Goal: Task Accomplishment & Management: Use online tool/utility

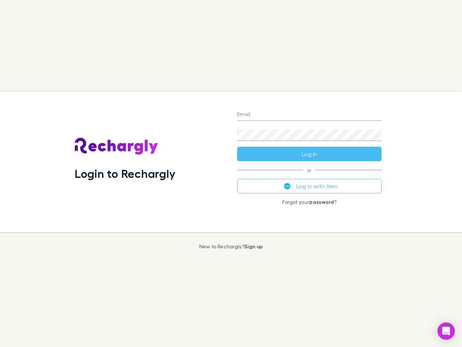
click at [231, 173] on div "Login to Rechargly" at bounding box center [150, 162] width 163 height 140
click at [310, 115] on input "Email" at bounding box center [309, 115] width 145 height 12
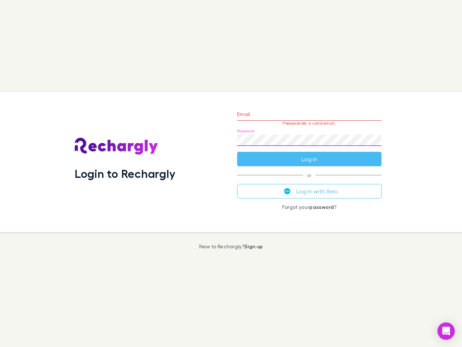
click at [310, 154] on form "Email Please enter a valid email. Password Log in" at bounding box center [309, 134] width 145 height 63
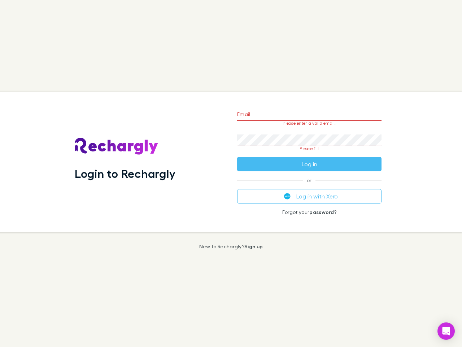
click at [310, 186] on div "Email Please enter a valid email. Password Please fill Log in or Log in with Xe…" at bounding box center [310, 162] width 156 height 140
click at [447, 331] on icon "Open Intercom Messenger" at bounding box center [447, 331] width 8 height 9
